Goal: Task Accomplishment & Management: Manage account settings

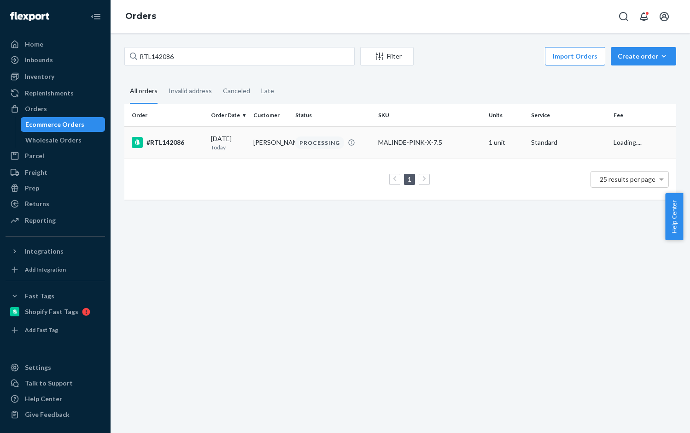
type input "RTL142086"
click at [170, 139] on div "#RTL142086" at bounding box center [168, 142] width 72 height 11
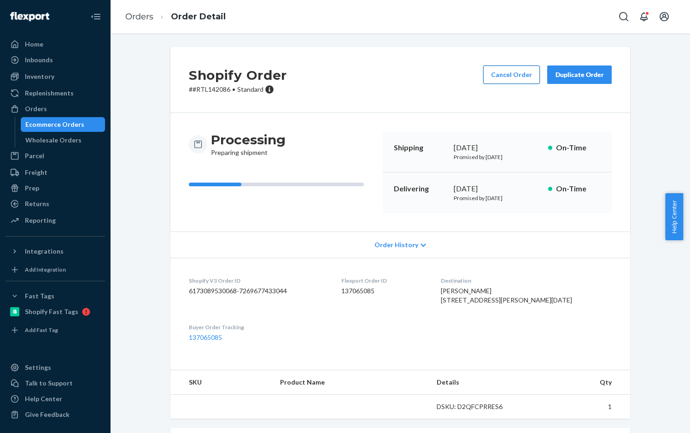
click at [516, 74] on button "Cancel Order" at bounding box center [511, 74] width 57 height 18
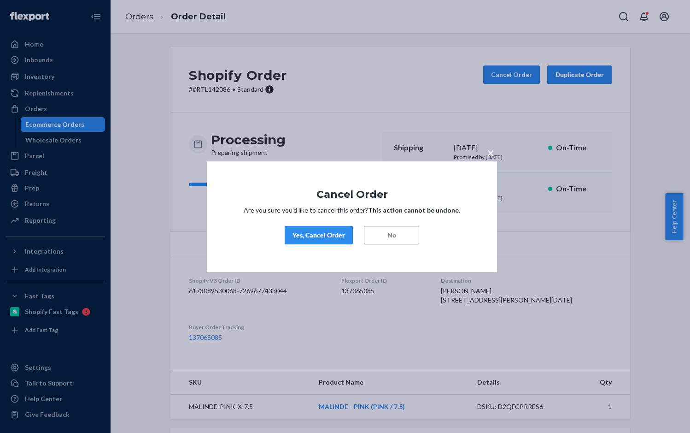
click at [334, 232] on div "Yes, Cancel Order" at bounding box center [319, 234] width 53 height 9
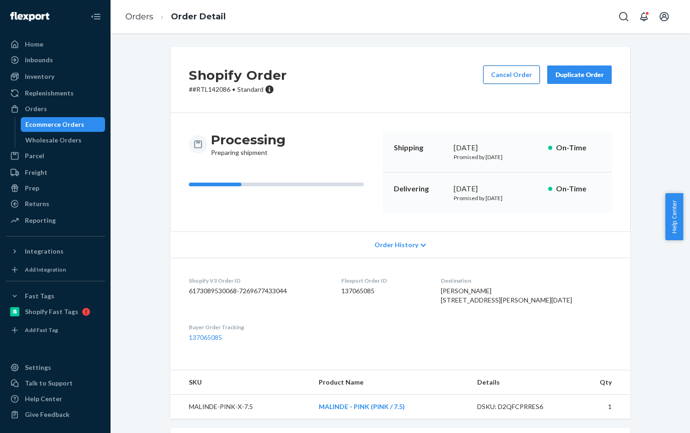
click at [504, 75] on button "Cancel Order" at bounding box center [511, 74] width 57 height 18
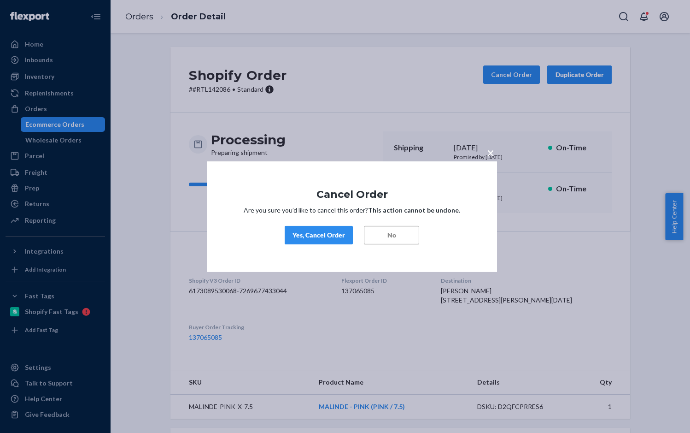
click at [305, 235] on div "Yes, Cancel Order" at bounding box center [319, 234] width 53 height 9
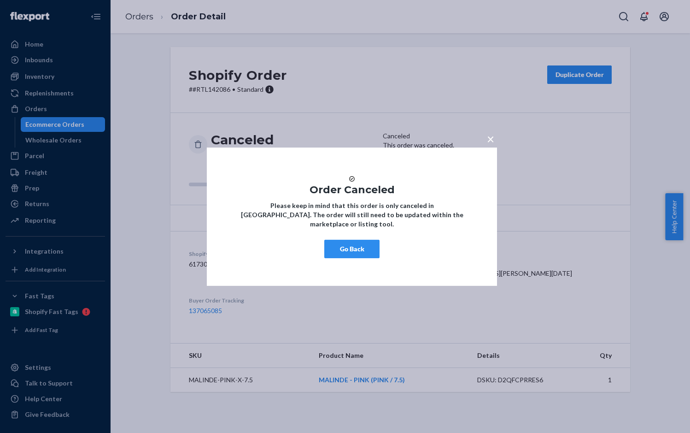
click at [493, 131] on span "×" at bounding box center [490, 138] width 7 height 16
